Goal: Communication & Community: Answer question/provide support

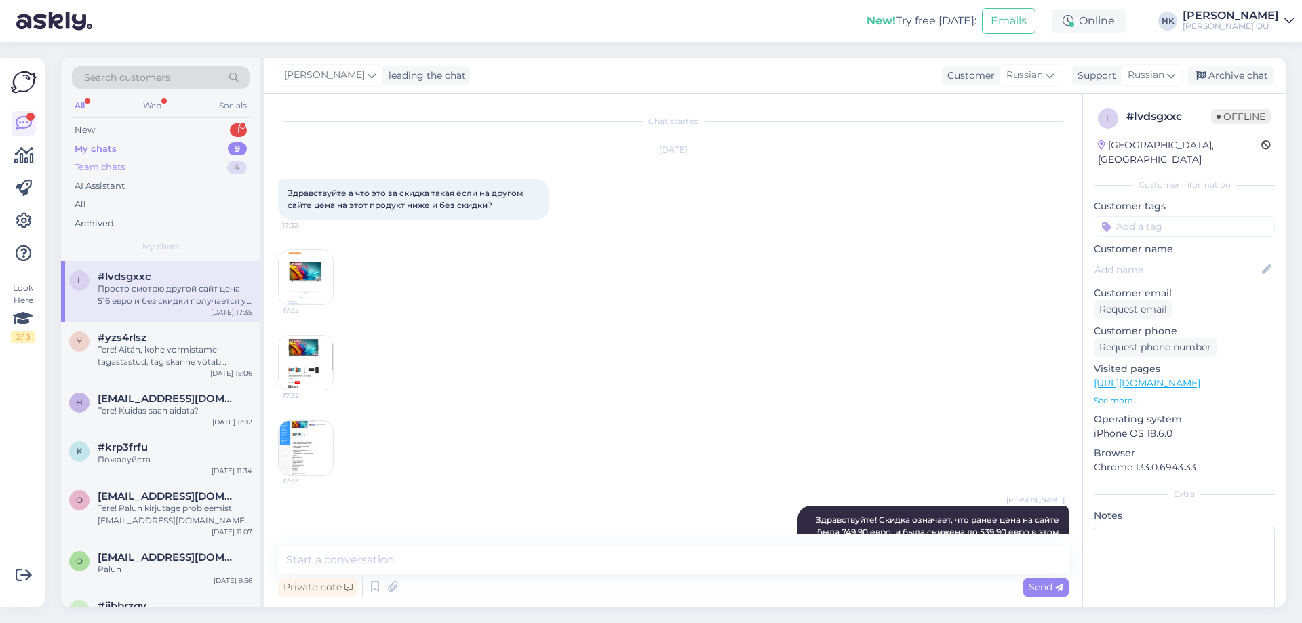
scroll to position [123, 0]
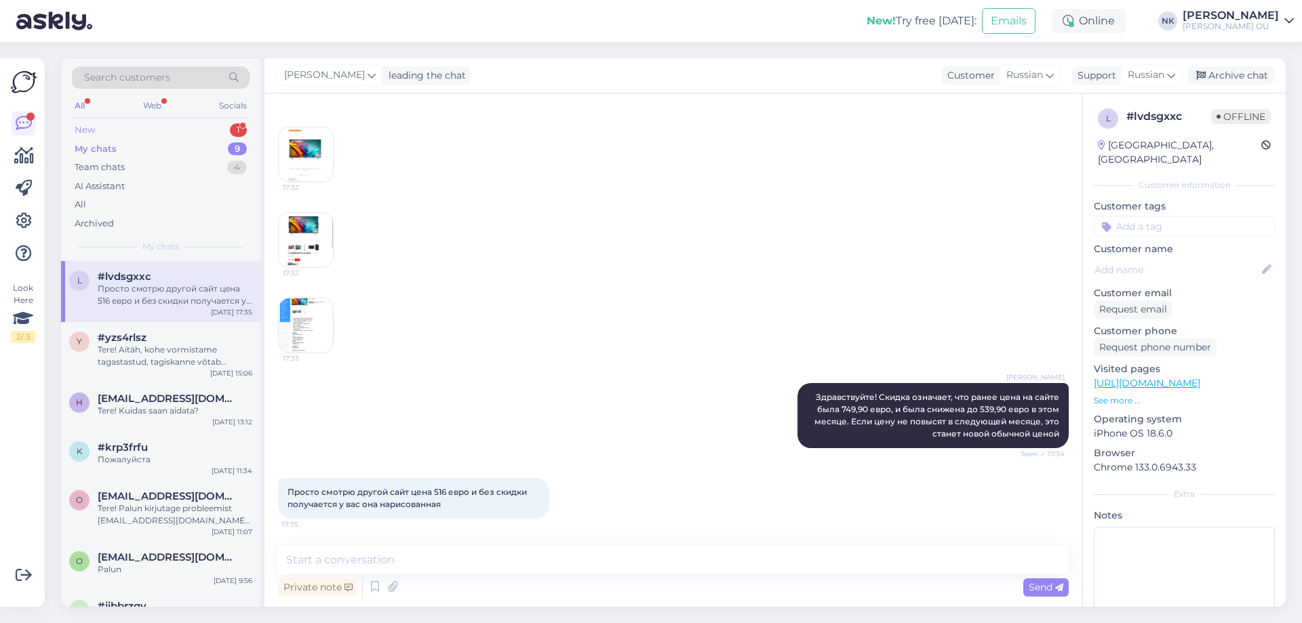
click at [214, 130] on div "New 1" at bounding box center [161, 130] width 178 height 19
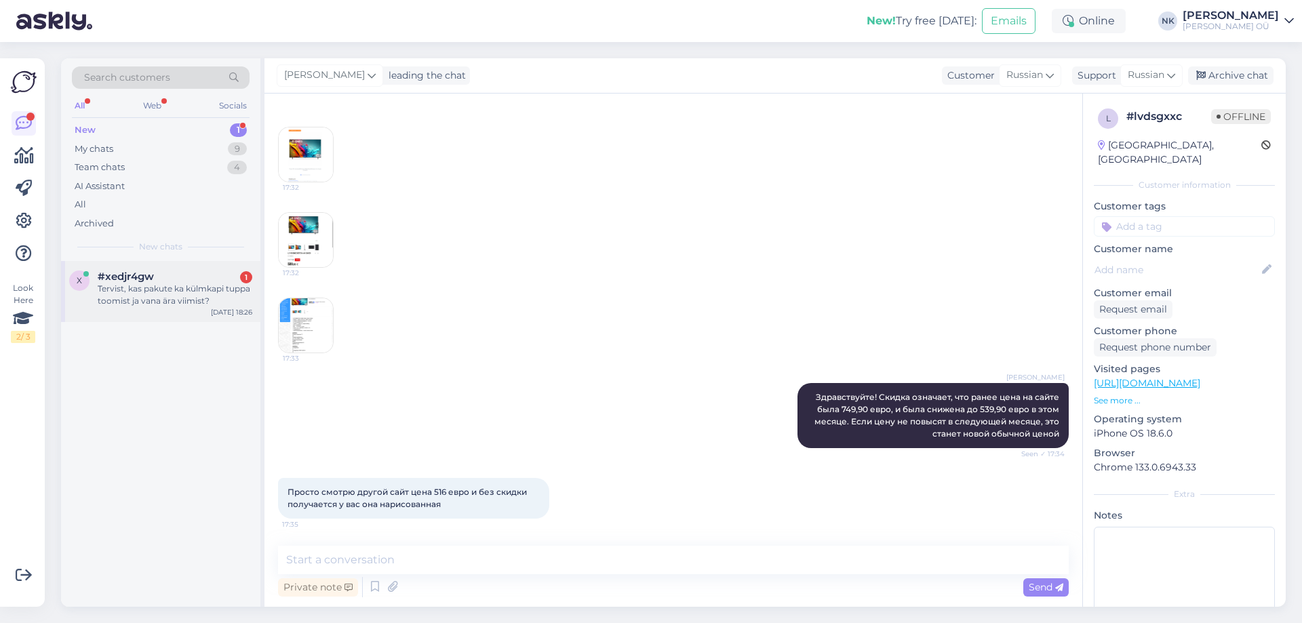
click at [203, 269] on div "x #xedjr4gw 1 Tervist, kas pakute ka külmkapi tuppa toomist ja vana ära viimist…" at bounding box center [160, 291] width 199 height 61
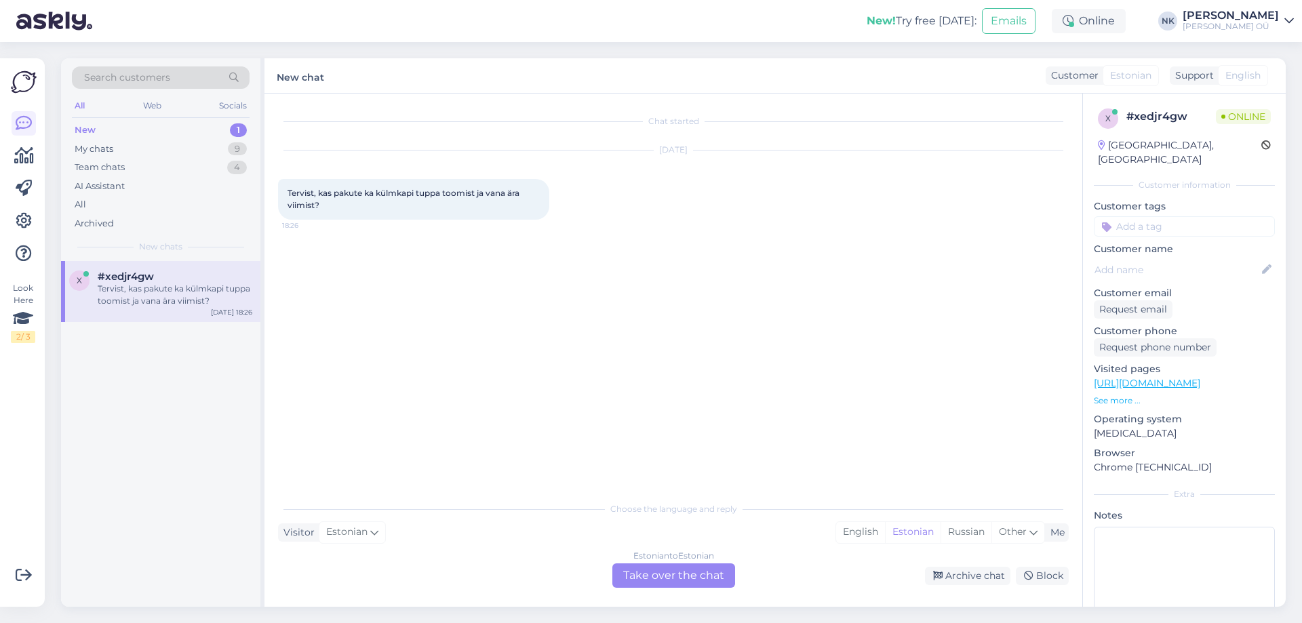
click at [648, 551] on div "Estonian to Estonian" at bounding box center [674, 556] width 81 height 12
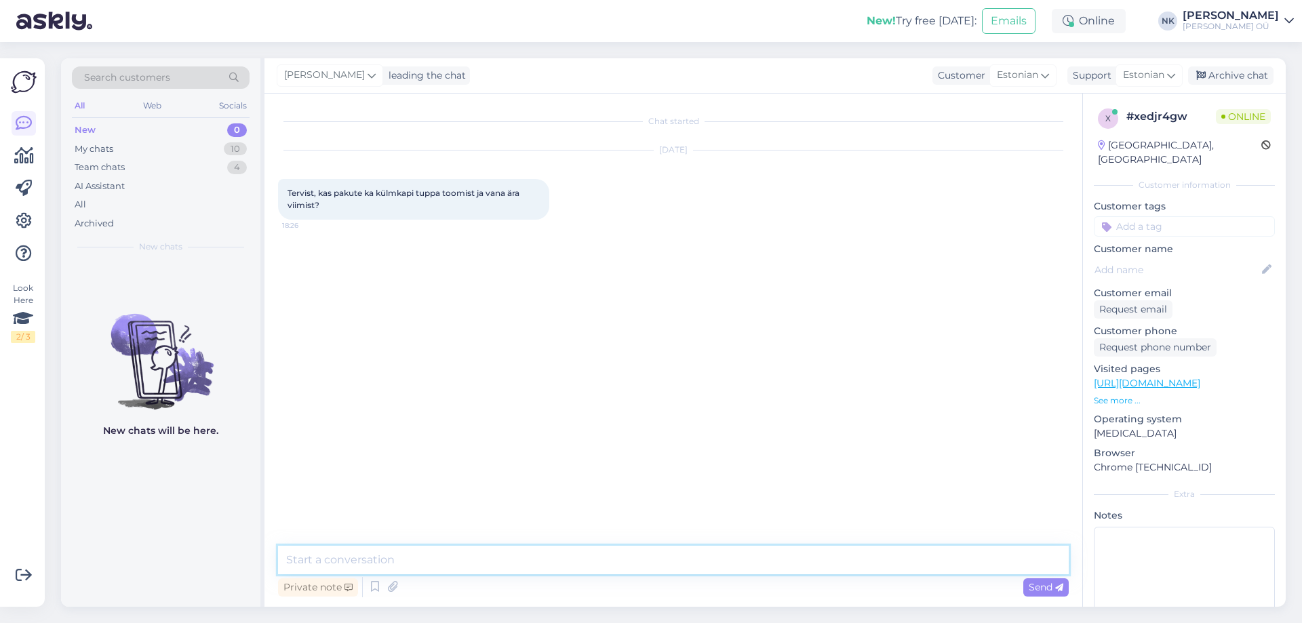
click at [638, 554] on textarea at bounding box center [673, 560] width 791 height 28
click at [1201, 377] on link "[URL][DOMAIN_NAME]" at bounding box center [1147, 383] width 106 height 12
click at [401, 559] on textarea "Tere" at bounding box center [673, 560] width 791 height 28
type textarea "Tere! Jah, [GEOGRAPHIC_DATA] ja lähiümbruses, kauba asukoht peab olema ka Keskl…"
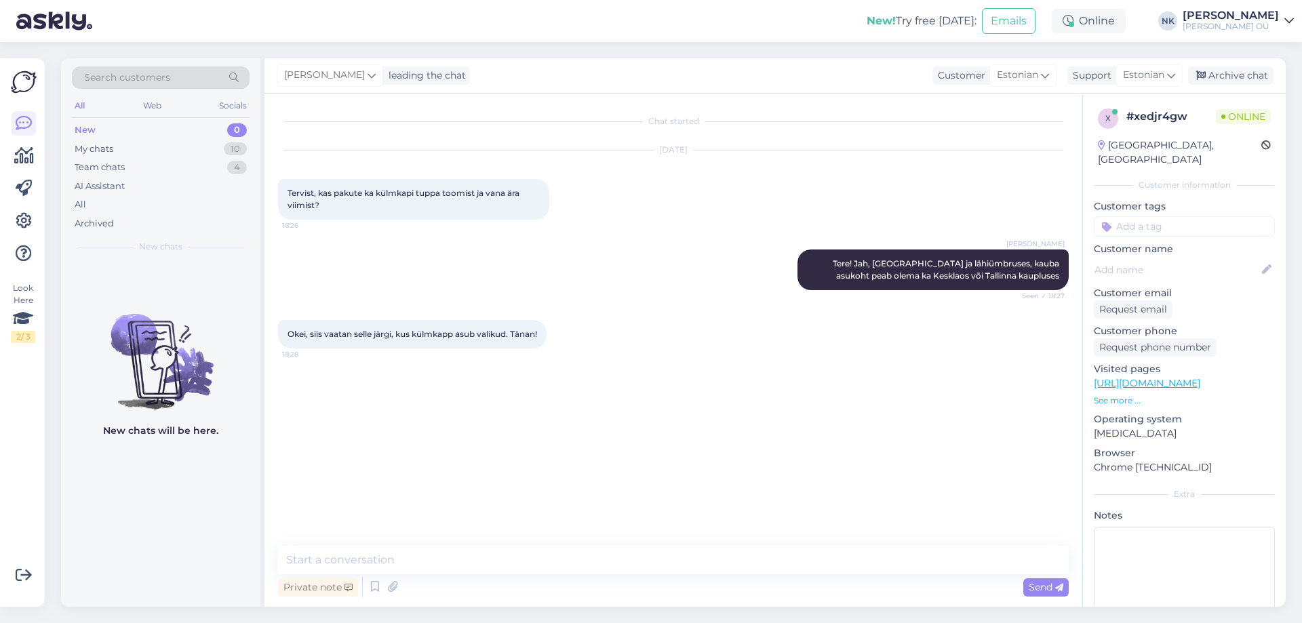
click at [509, 574] on div "Private note Send" at bounding box center [673, 587] width 791 height 26
click at [480, 577] on div "Private note Send" at bounding box center [673, 587] width 791 height 26
click at [452, 569] on textarea at bounding box center [673, 560] width 791 height 28
type textarea "Palun"
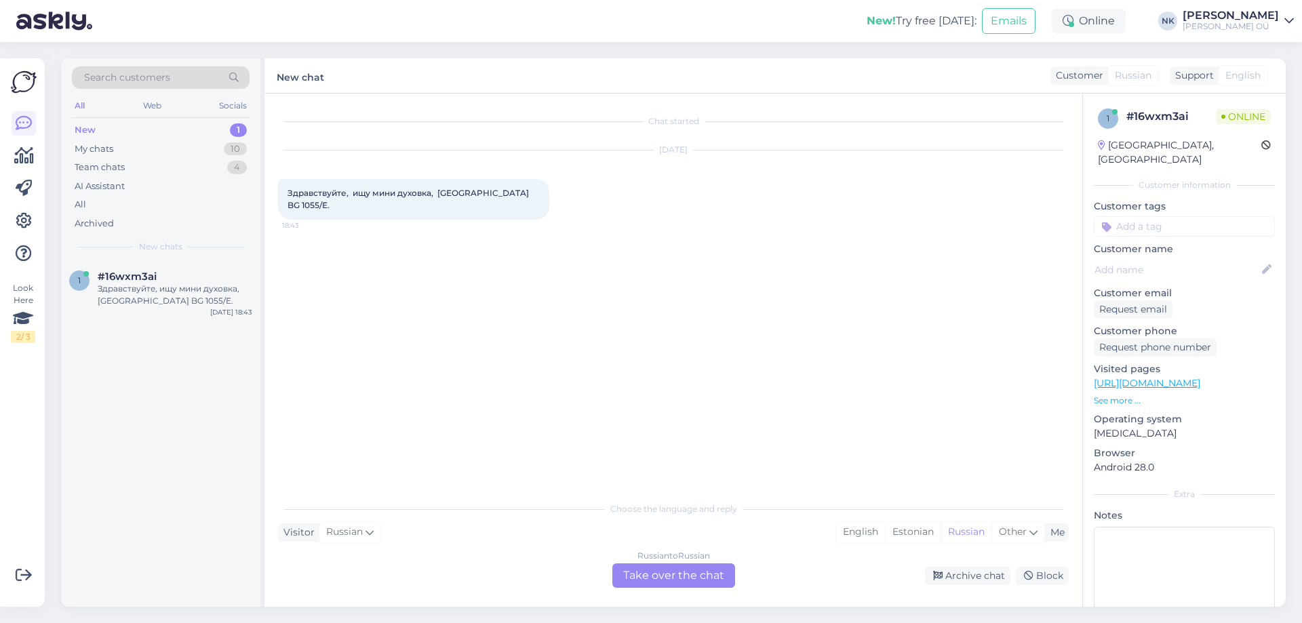
click at [1201, 377] on link "[URL][DOMAIN_NAME]" at bounding box center [1147, 383] width 106 height 12
drag, startPoint x: 438, startPoint y: 193, endPoint x: 758, endPoint y: 69, distance: 343.4
click at [312, 205] on span "Здравствуйте, ищу мини духовка, [GEOGRAPHIC_DATA] BG 1055/E." at bounding box center [409, 199] width 243 height 22
copy span "Rommelsbacher BG 1055/E"
click at [659, 563] on div "Choose the language and reply Visitor Russian Me English Estonian Russian Other…" at bounding box center [673, 541] width 791 height 93
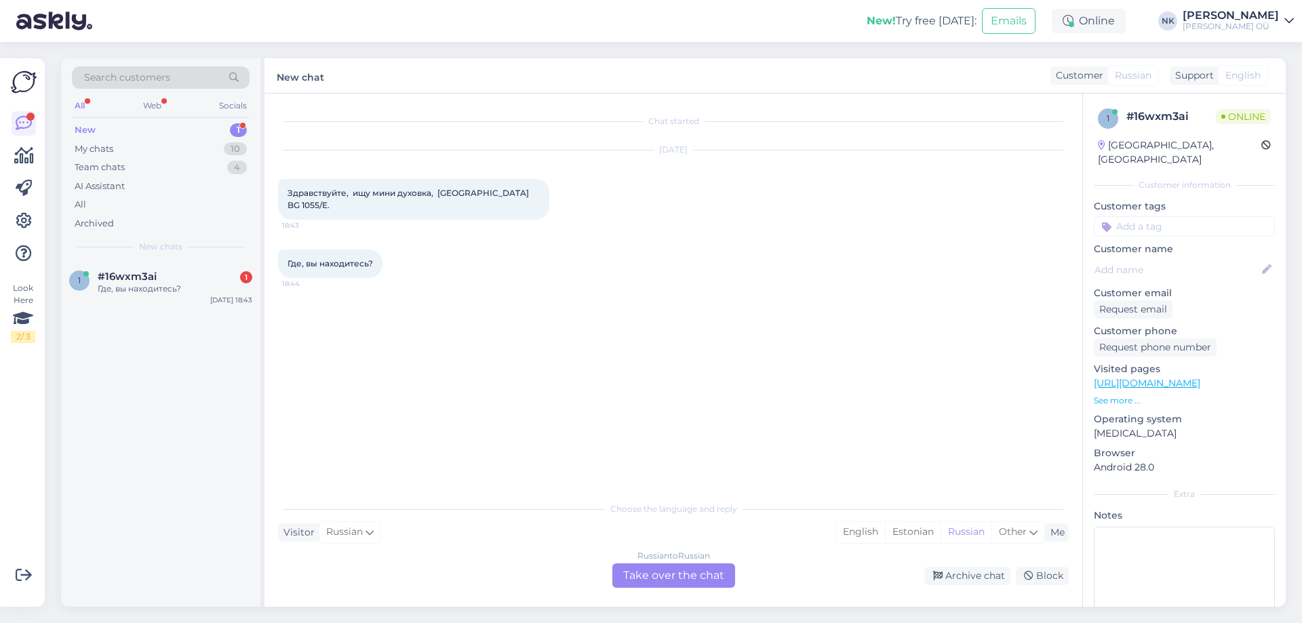
click at [665, 585] on div "Russian to Russian Take over the chat" at bounding box center [673, 576] width 123 height 24
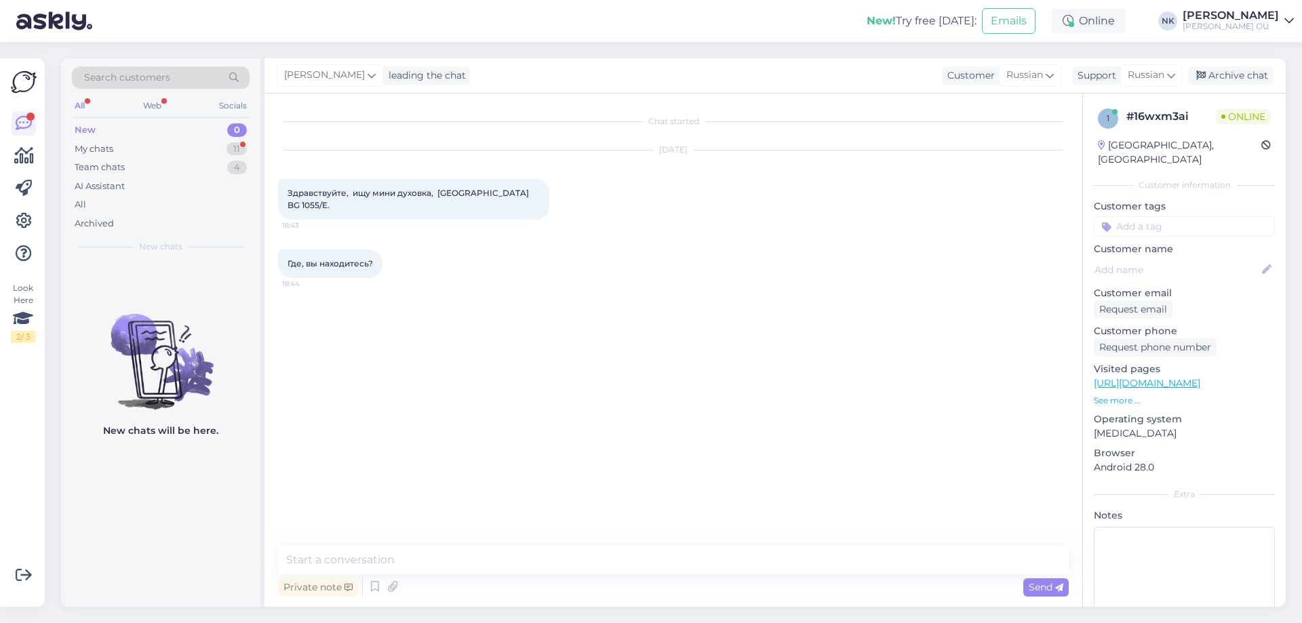
click at [666, 577] on div "Private note Send" at bounding box center [673, 587] width 791 height 26
click at [671, 562] on textarea at bounding box center [673, 560] width 791 height 28
drag, startPoint x: 509, startPoint y: 192, endPoint x: 312, endPoint y: 210, distance: 197.5
click at [312, 210] on span "Здравствуйте, ищу мини духовка, [GEOGRAPHIC_DATA] BG 1055/E." at bounding box center [409, 199] width 243 height 22
copy span "BG 1055/E"
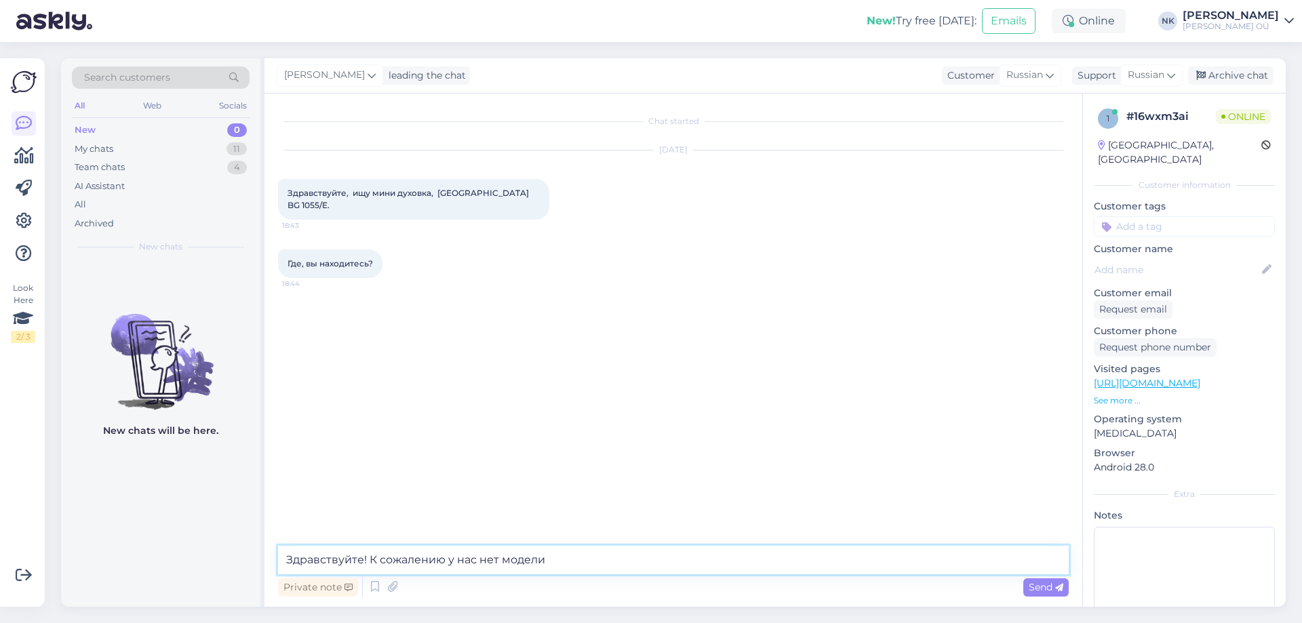
click at [629, 571] on textarea "Здравствуйте! К сожалению у нас нет модели" at bounding box center [673, 560] width 791 height 28
paste textarea "BG 1055/E"
paste textarea "[URL][DOMAIN_NAME]"
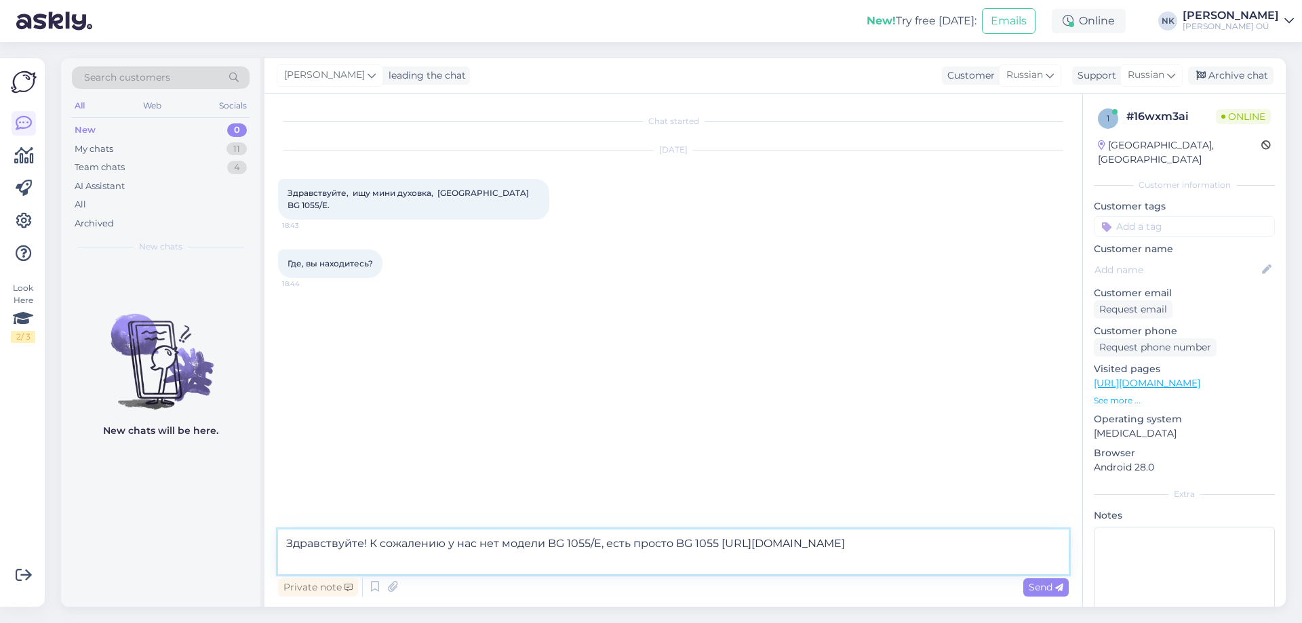
click at [720, 541] on textarea "Здравствуйте! К сожалению у нас нет модели BG 1055/E, есть просто BG 1055 [URL]…" at bounding box center [673, 552] width 791 height 45
click at [716, 543] on textarea "Здравствуйте! К сожалению у нас нет модели BG 1055/E, есть просто BG 1055 [URL]…" at bounding box center [673, 552] width 791 height 45
type textarea "Здравствуйте! К сожалению у нас нет модели BG 1055/E, есть просто BG 1055, но о…"
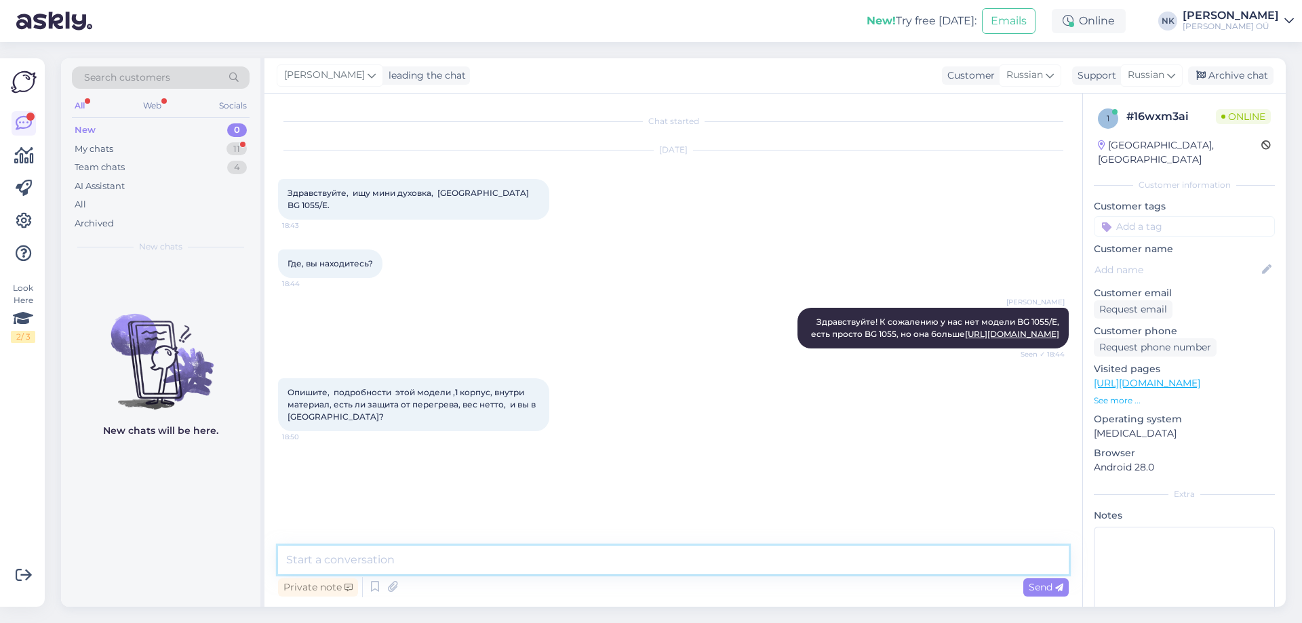
click at [579, 555] on textarea at bounding box center [673, 560] width 791 height 28
click at [1198, 377] on link "[URL][DOMAIN_NAME]" at bounding box center [1147, 383] width 106 height 12
click at [472, 559] on textarea at bounding box center [673, 560] width 791 height 28
click at [425, 556] on textarea at bounding box center [673, 560] width 791 height 28
click at [425, 560] on textarea at bounding box center [673, 560] width 791 height 28
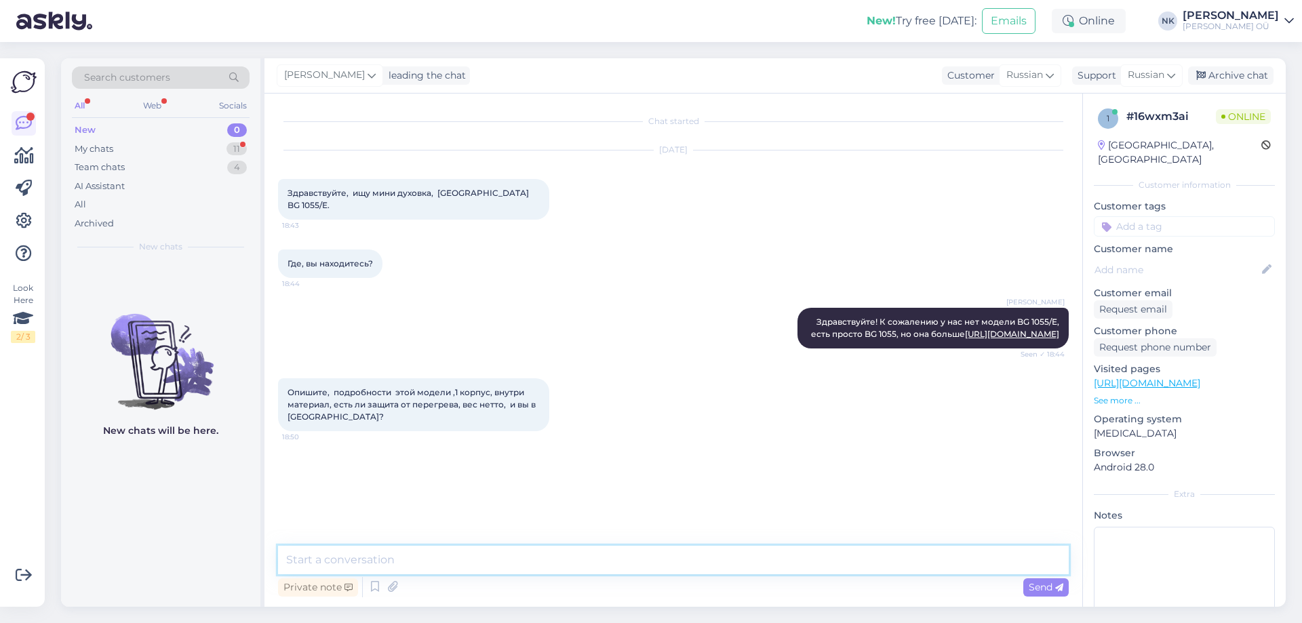
click at [425, 560] on textarea at bounding box center [673, 560] width 791 height 28
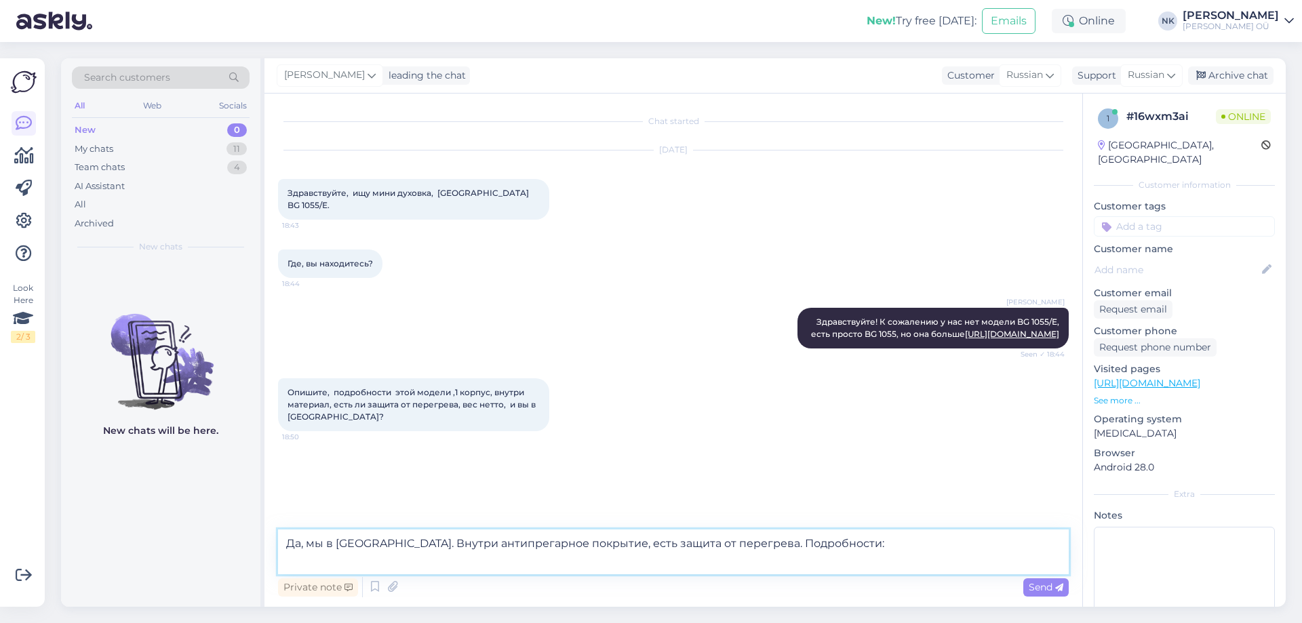
paste textarea "Loremip dolor: 13 s, ametcons adi elit sed doeiusm temporinc ut 39 la 3 etdolor…"
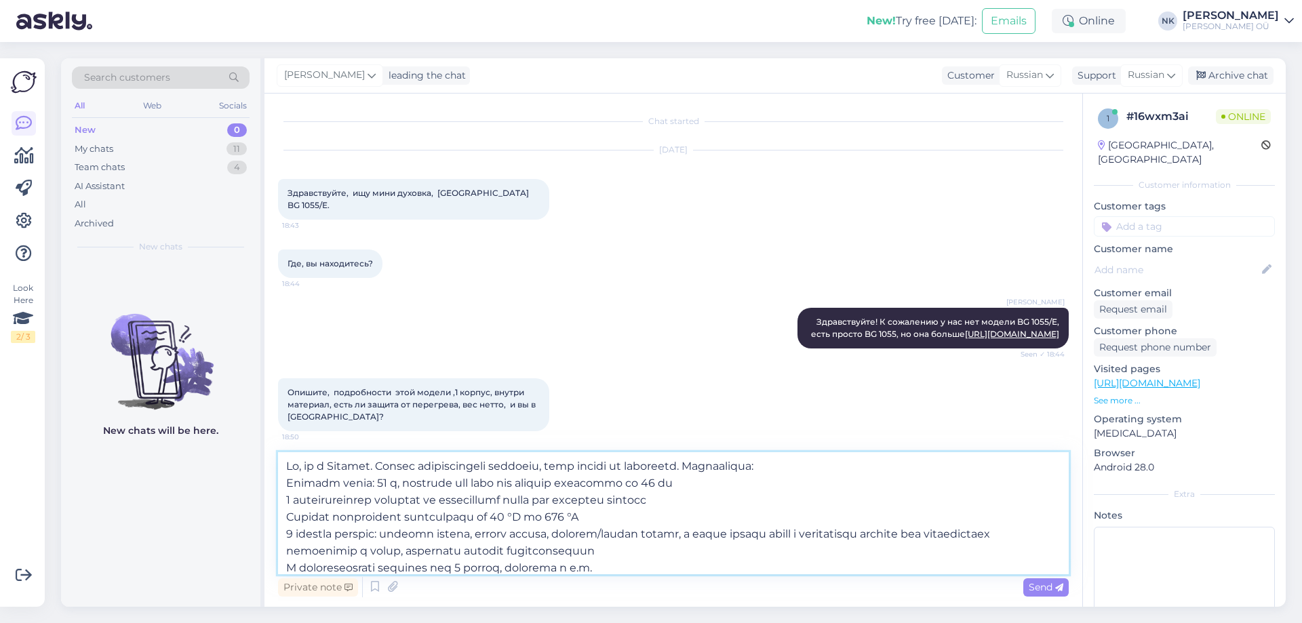
scroll to position [68, 0]
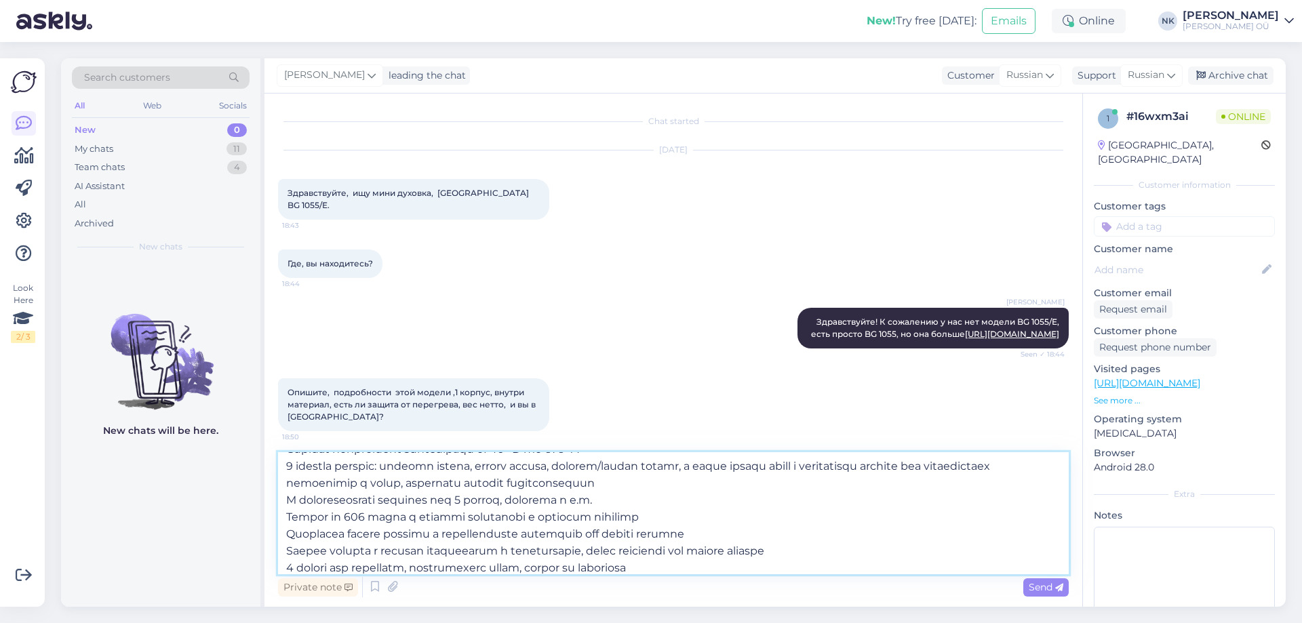
click at [619, 501] on textarea at bounding box center [673, 513] width 791 height 122
click at [586, 501] on textarea at bounding box center [673, 513] width 791 height 122
drag, startPoint x: 616, startPoint y: 501, endPoint x: 606, endPoint y: 503, distance: 9.9
click at [606, 503] on textarea at bounding box center [673, 513] width 791 height 122
click at [556, 497] on textarea at bounding box center [673, 513] width 791 height 122
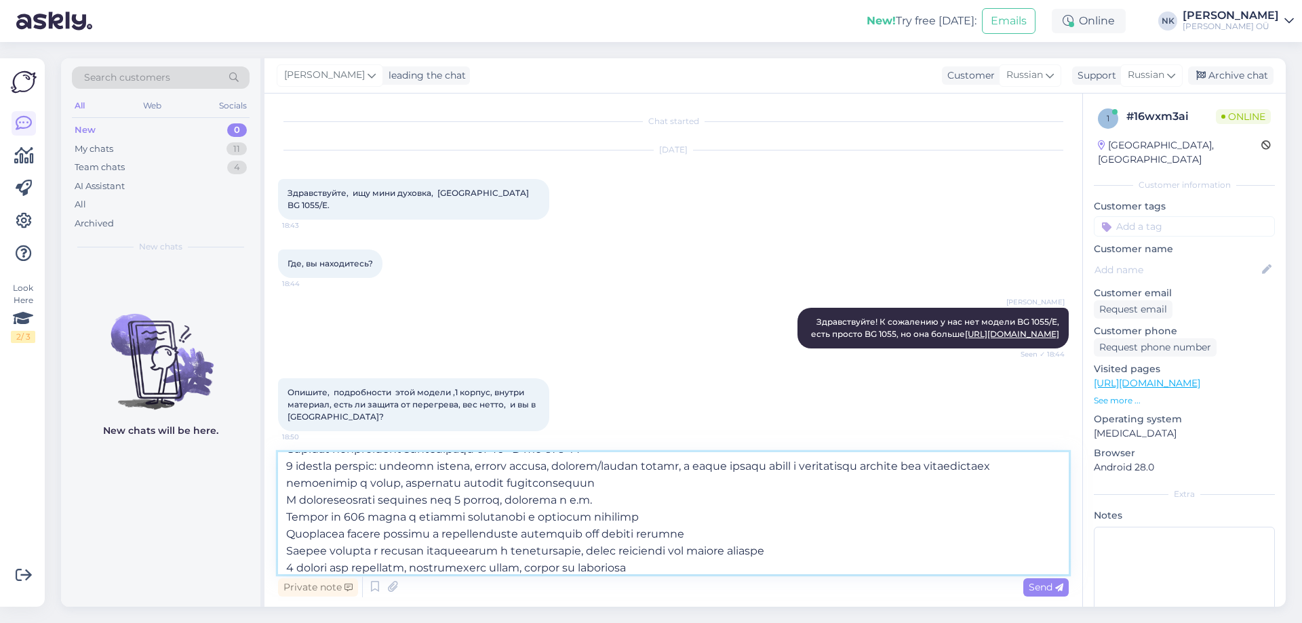
drag, startPoint x: 616, startPoint y: 506, endPoint x: 456, endPoint y: 505, distance: 160.1
click at [456, 505] on textarea at bounding box center [673, 513] width 791 height 122
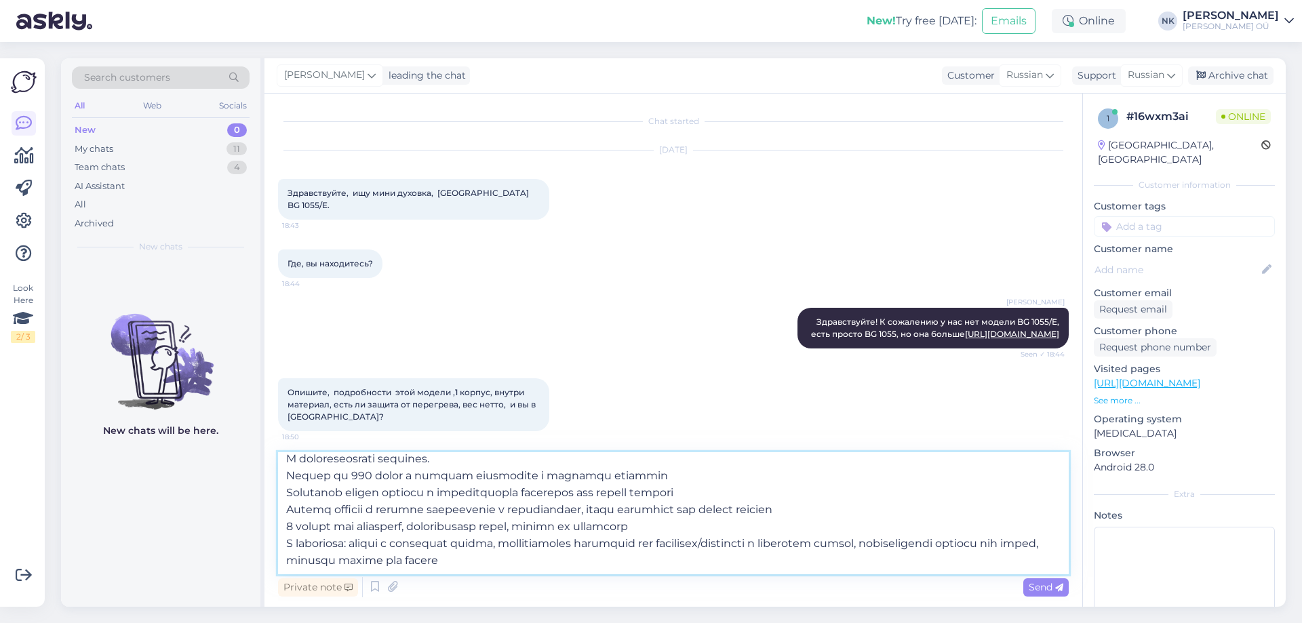
scroll to position [31, 0]
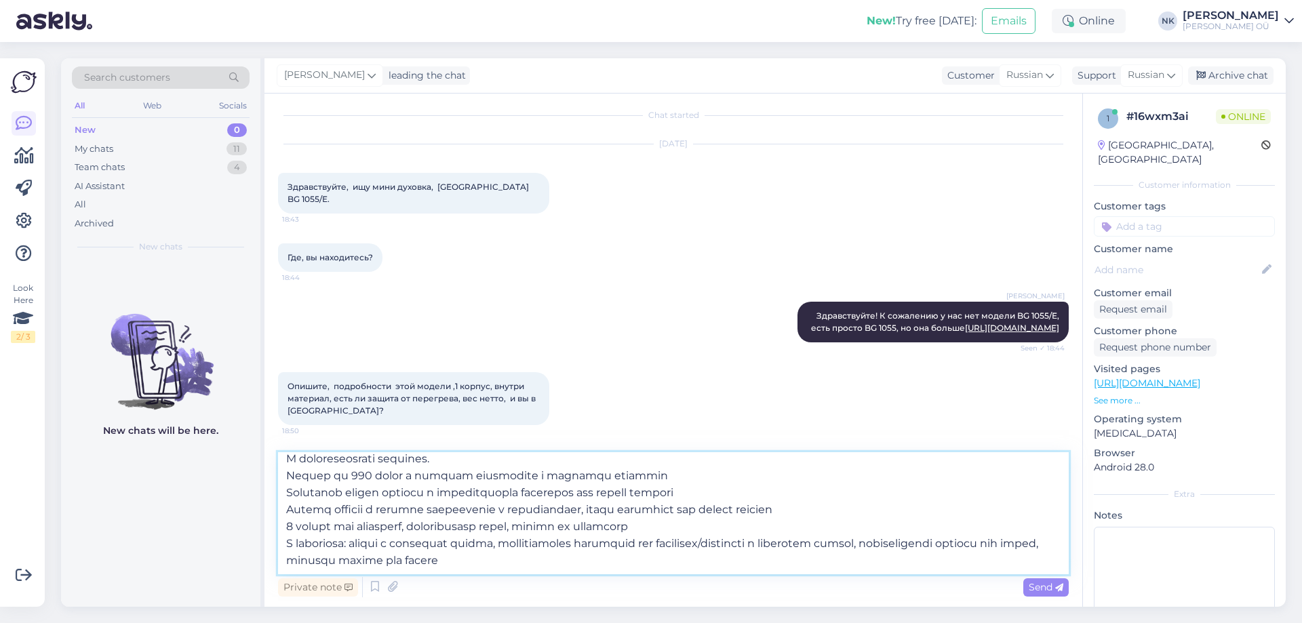
click at [312, 528] on textarea at bounding box center [673, 513] width 791 height 122
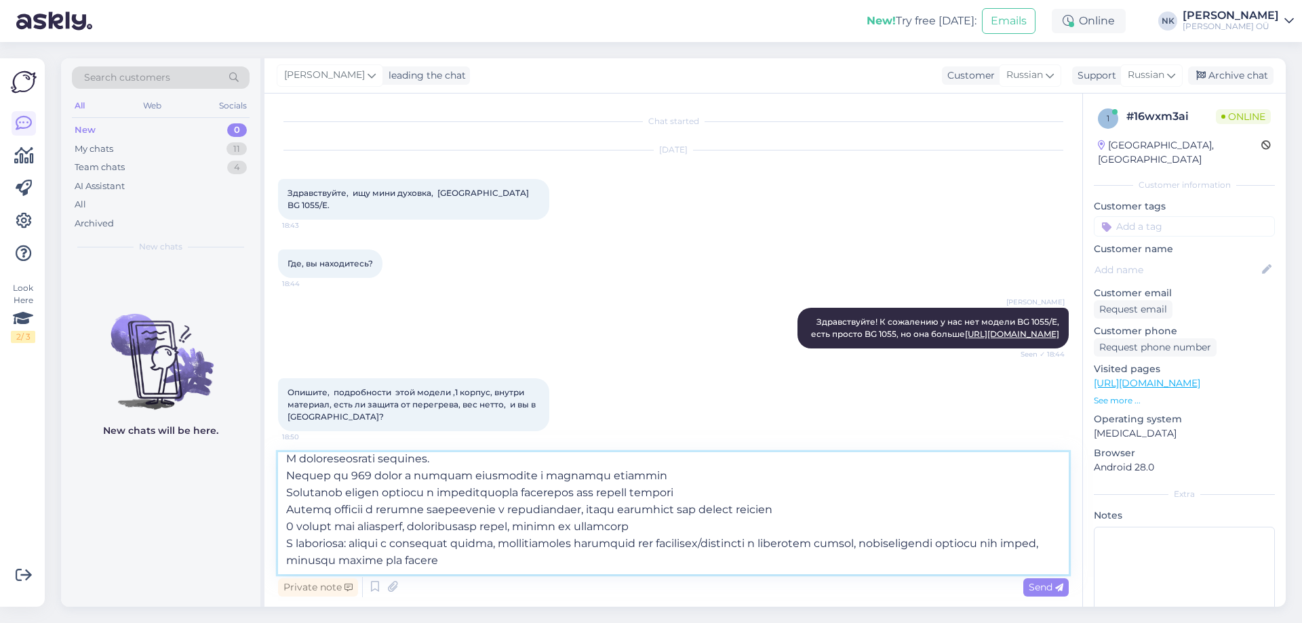
click at [418, 528] on textarea at bounding box center [673, 513] width 791 height 122
click at [622, 558] on textarea at bounding box center [673, 513] width 791 height 122
drag, startPoint x: 474, startPoint y: 526, endPoint x: 364, endPoint y: 529, distance: 109.9
click at [364, 529] on textarea at bounding box center [673, 513] width 791 height 122
drag, startPoint x: 946, startPoint y: 543, endPoint x: 676, endPoint y: 540, distance: 269.3
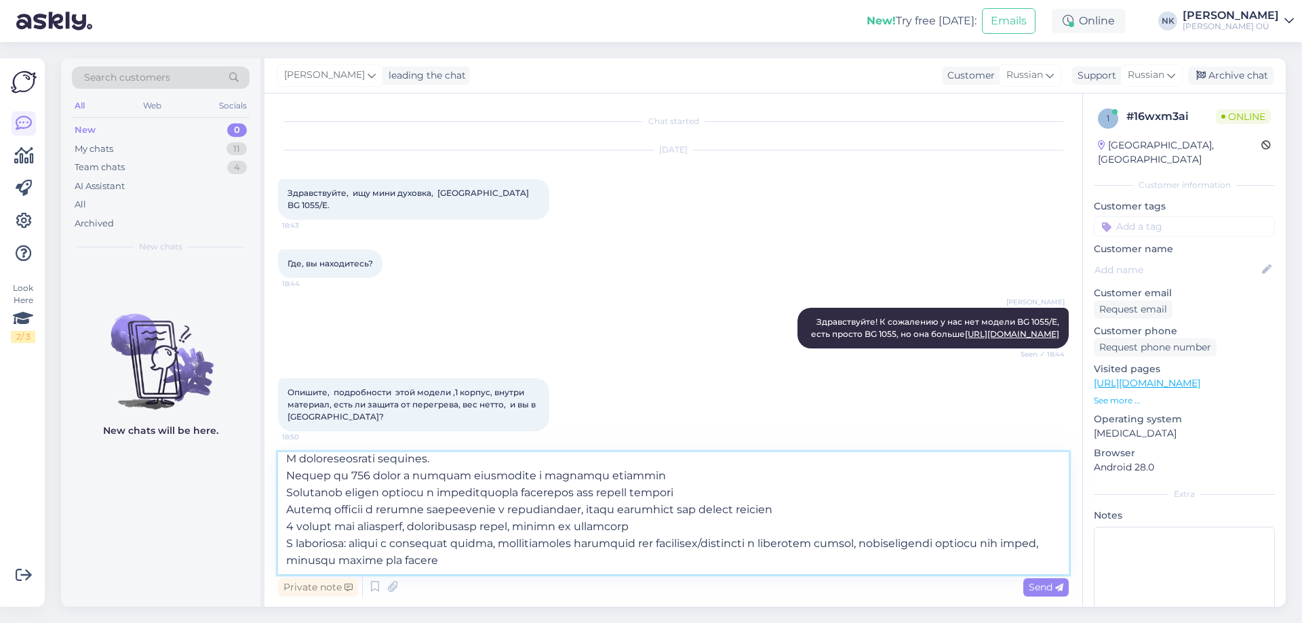
click at [676, 540] on textarea at bounding box center [673, 513] width 791 height 122
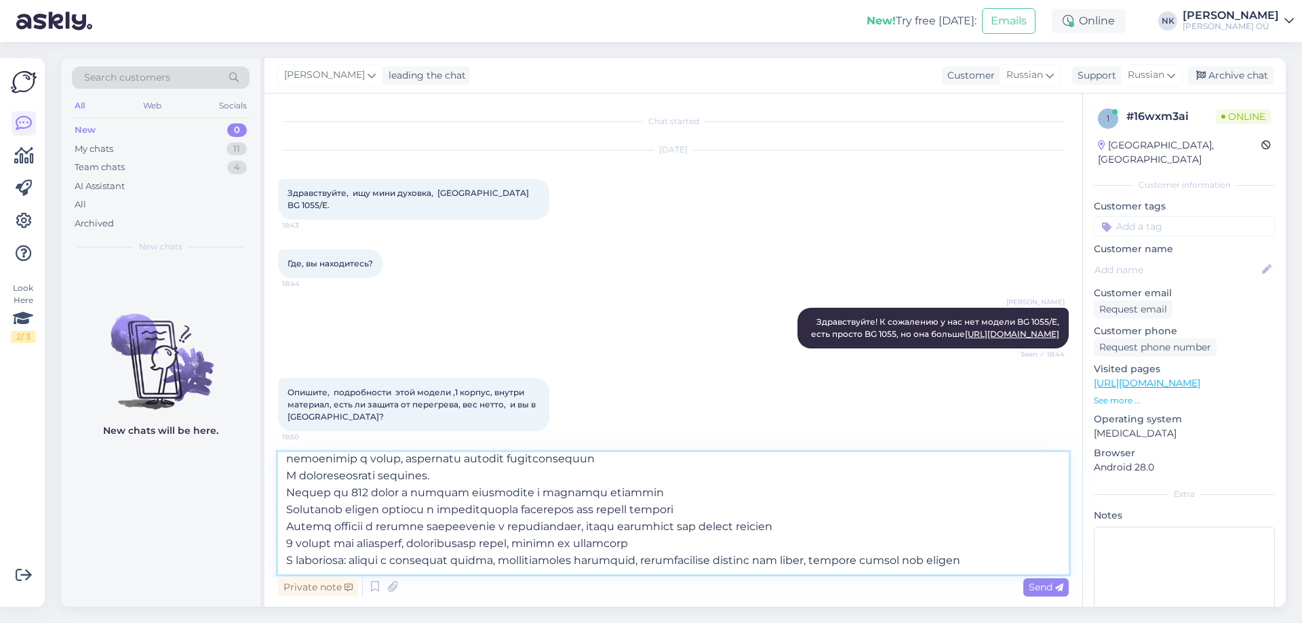
click at [886, 558] on textarea at bounding box center [673, 513] width 791 height 122
type textarea "Lo, ip d Sitamet. Consec adipiscingeli seddoeiu, temp incidi ut laboreetd. Magn…"
click at [739, 519] on textarea at bounding box center [673, 513] width 791 height 122
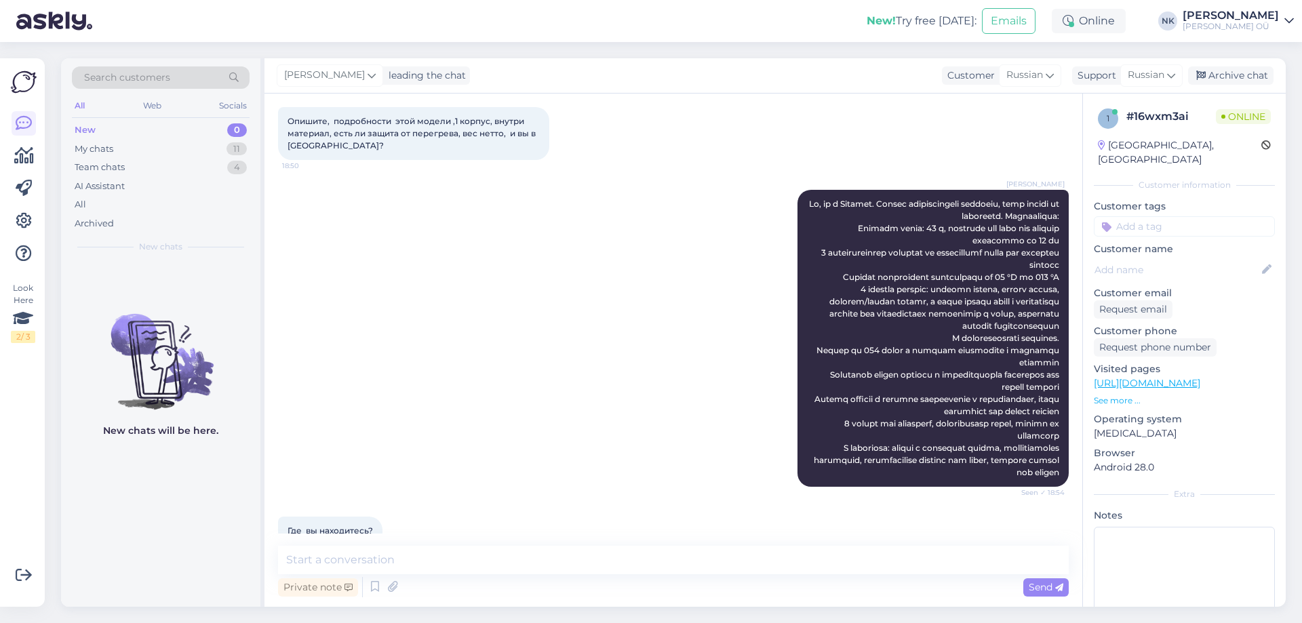
scroll to position [322, 0]
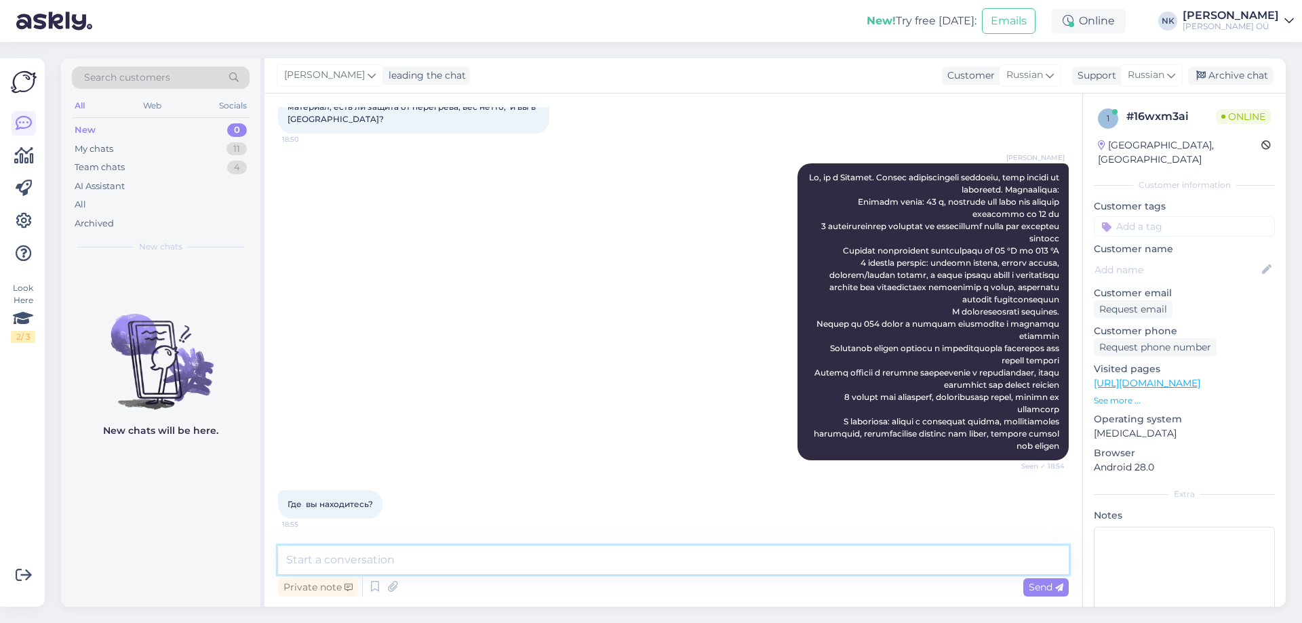
click at [433, 560] on textarea at bounding box center [673, 560] width 791 height 28
click at [431, 562] on textarea at bounding box center [673, 560] width 791 height 28
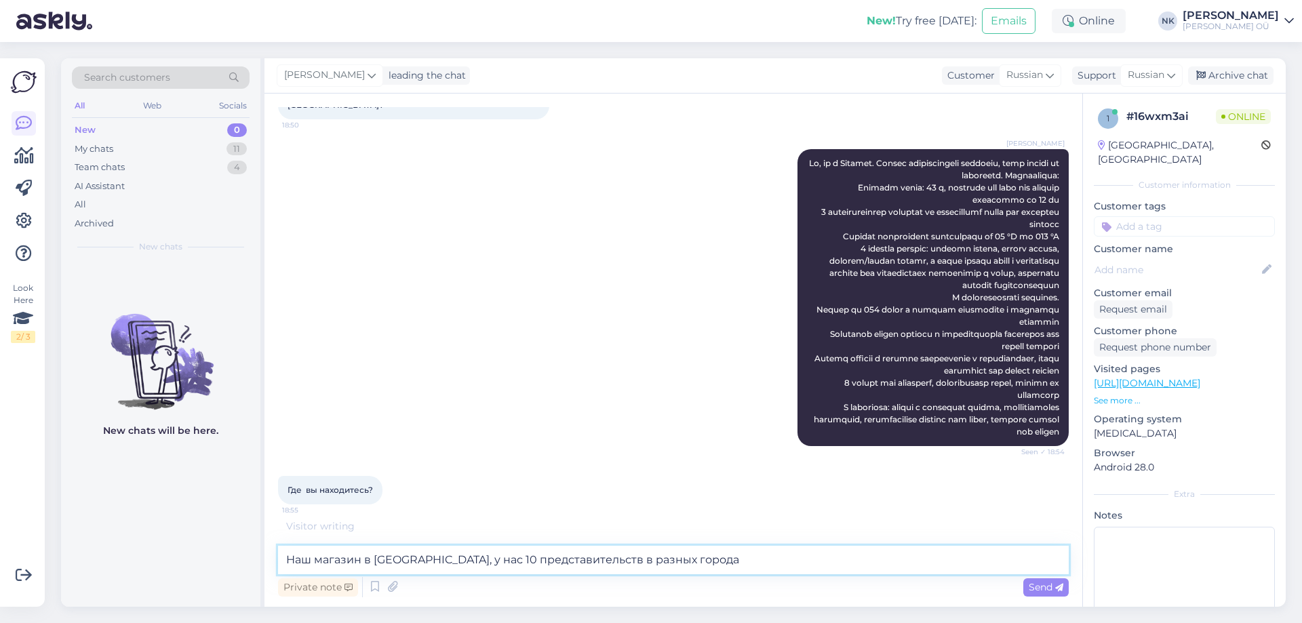
type textarea "Наш магазин в [GEOGRAPHIC_DATA], у нас 10 представительств в разных городах"
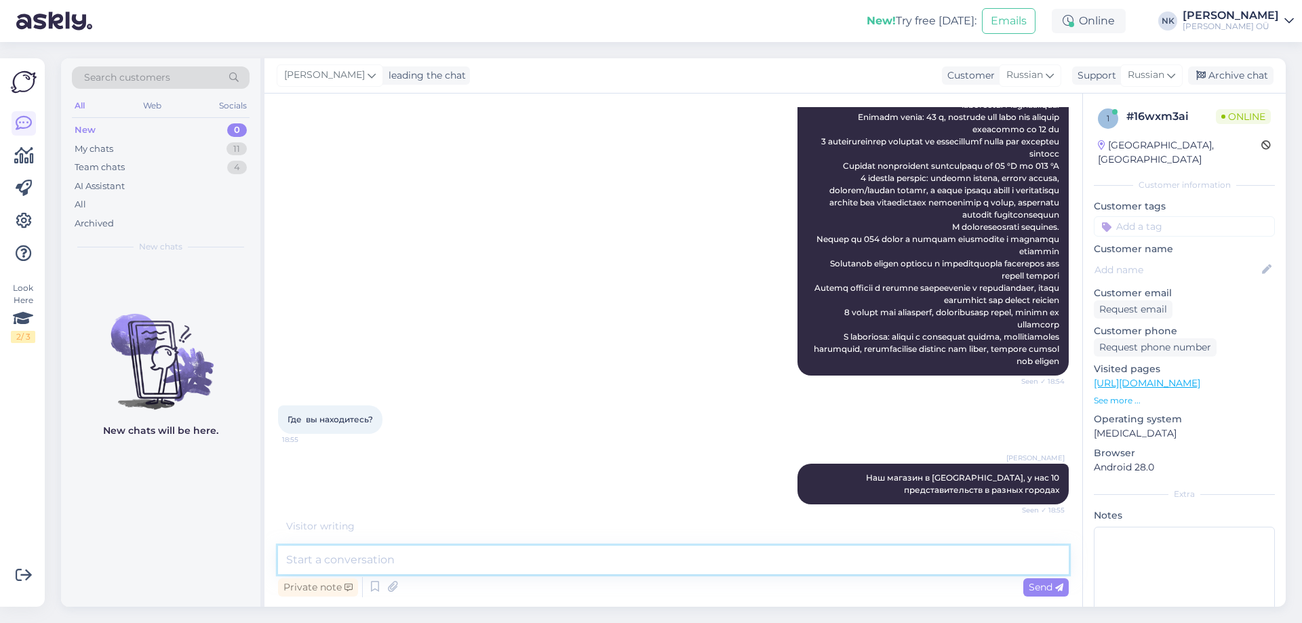
scroll to position [407, 0]
click at [607, 403] on div "Где вы находитесь? 18:55" at bounding box center [673, 420] width 791 height 58
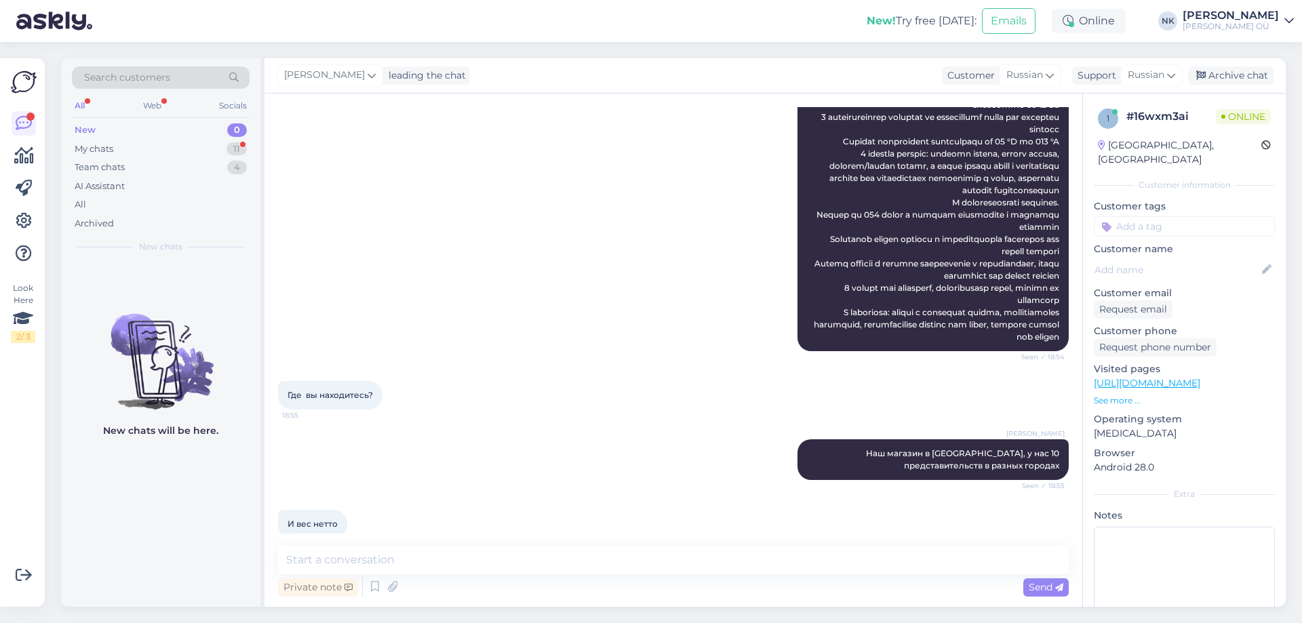
scroll to position [451, 0]
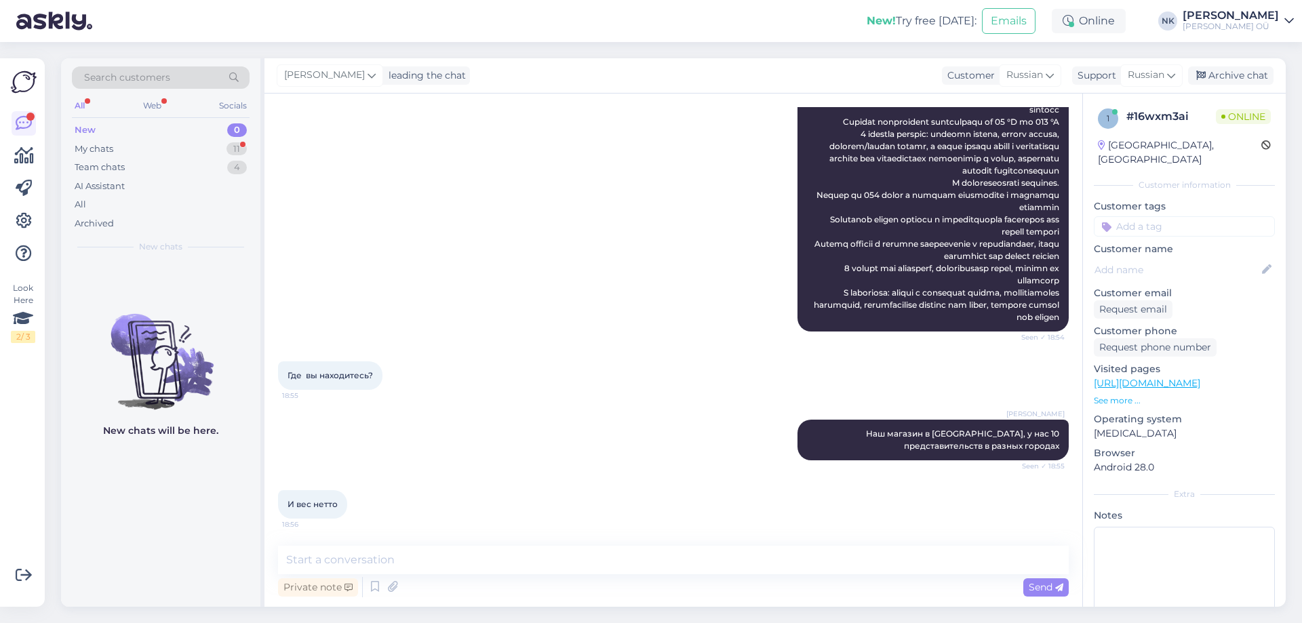
click at [1131, 377] on link "[URL][DOMAIN_NAME]" at bounding box center [1147, 383] width 106 height 12
click at [482, 580] on div "Private note Send" at bounding box center [673, 587] width 791 height 26
click at [482, 565] on textarea at bounding box center [673, 560] width 791 height 28
type textarea "Вес нетто 9,20 кг"
